Goal: Task Accomplishment & Management: Manage account settings

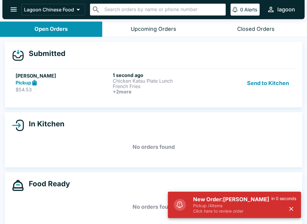
click at [290, 214] on button "button" at bounding box center [291, 209] width 10 height 10
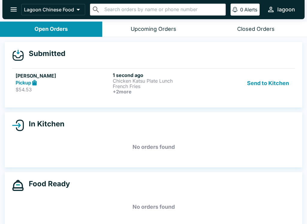
click at [86, 87] on p "$54.53" at bounding box center [63, 90] width 95 height 6
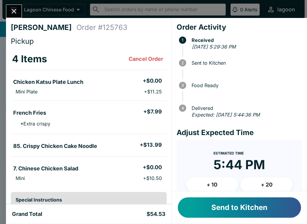
click at [234, 207] on button "Send to Kitchen" at bounding box center [239, 208] width 123 height 20
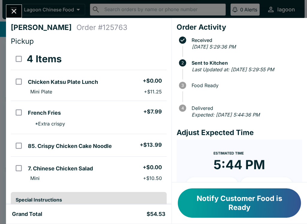
click at [20, 78] on input "orders table" at bounding box center [18, 81] width 13 height 13
click at [22, 79] on input "orders table" at bounding box center [18, 81] width 13 height 13
click at [19, 76] on input "orders table" at bounding box center [18, 81] width 13 height 13
click at [153, 61] on button "Refund" at bounding box center [150, 59] width 31 height 15
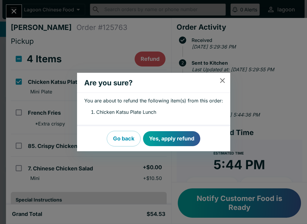
click at [179, 137] on button "Yes, apply refund" at bounding box center [171, 138] width 57 height 15
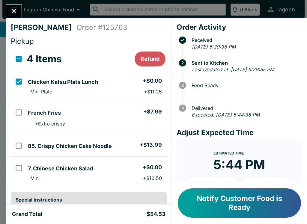
checkbox input "false"
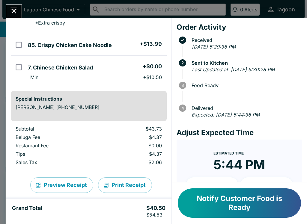
scroll to position [107, 0]
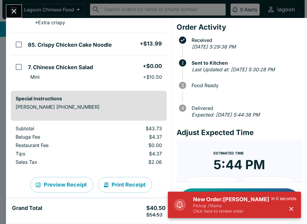
click at [294, 209] on icon "button" at bounding box center [291, 209] width 7 height 7
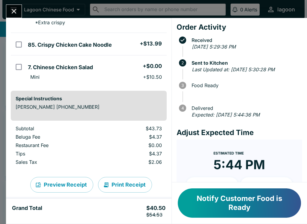
click at [8, 7] on button "Close" at bounding box center [13, 11] width 15 height 13
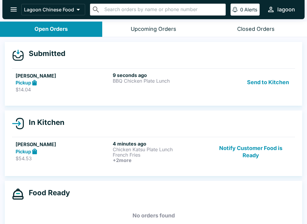
click at [61, 85] on div "Pickup" at bounding box center [63, 82] width 95 height 7
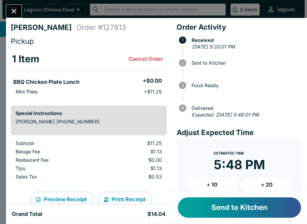
click at [243, 206] on button "Send to Kitchen" at bounding box center [239, 208] width 123 height 20
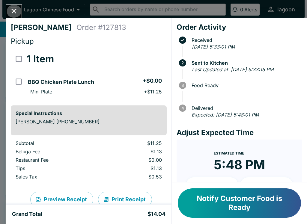
click at [10, 10] on icon "Close" at bounding box center [14, 11] width 8 height 8
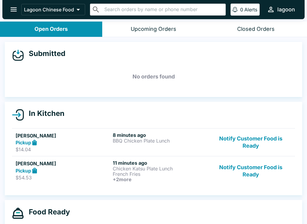
click at [130, 146] on div "8 minutes ago BBQ Chicken Plate Lunch" at bounding box center [160, 142] width 95 height 21
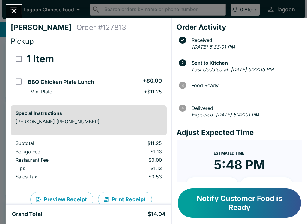
click at [245, 206] on button "Notify Customer Food is Ready" at bounding box center [239, 203] width 123 height 29
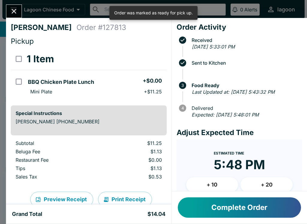
click at [10, 9] on icon "Close" at bounding box center [14, 11] width 8 height 8
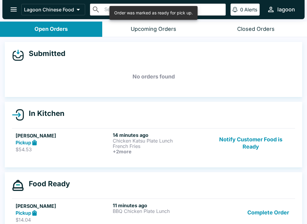
click at [136, 144] on p "French Fries" at bounding box center [160, 146] width 95 height 5
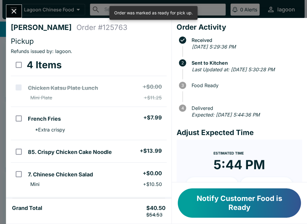
click at [16, 10] on icon "Close" at bounding box center [14, 11] width 8 height 8
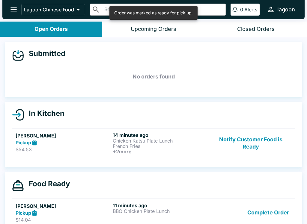
click at [77, 151] on p "$54.53" at bounding box center [63, 150] width 95 height 6
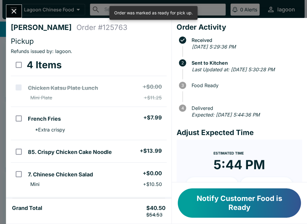
click at [243, 208] on button "Notify Customer Food is Ready" at bounding box center [239, 203] width 123 height 29
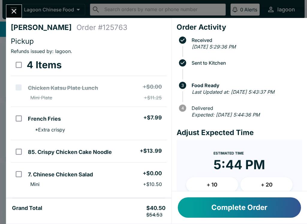
click at [14, 8] on icon "Close" at bounding box center [14, 11] width 8 height 8
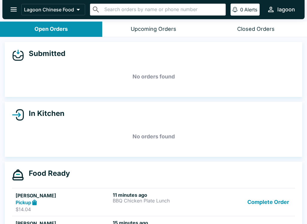
click at [75, 210] on p "$14.04" at bounding box center [63, 210] width 95 height 6
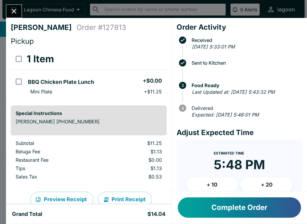
click at [247, 214] on button "Complete Order" at bounding box center [239, 208] width 123 height 20
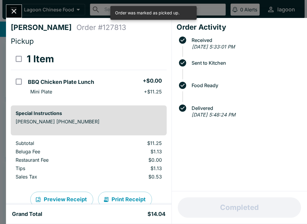
click at [13, 10] on icon "Close" at bounding box center [14, 11] width 5 height 5
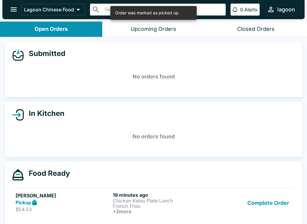
click at [165, 207] on p "French Fries" at bounding box center [160, 206] width 95 height 5
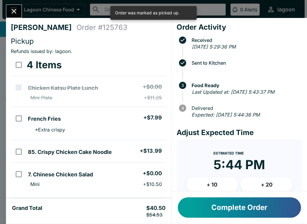
click at [240, 213] on button "Complete Order" at bounding box center [239, 208] width 123 height 20
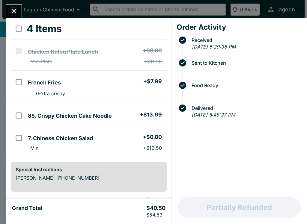
scroll to position [43, 0]
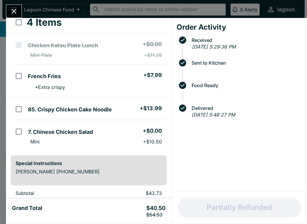
click at [16, 10] on icon "Close" at bounding box center [14, 11] width 5 height 5
